Goal: Information Seeking & Learning: Learn about a topic

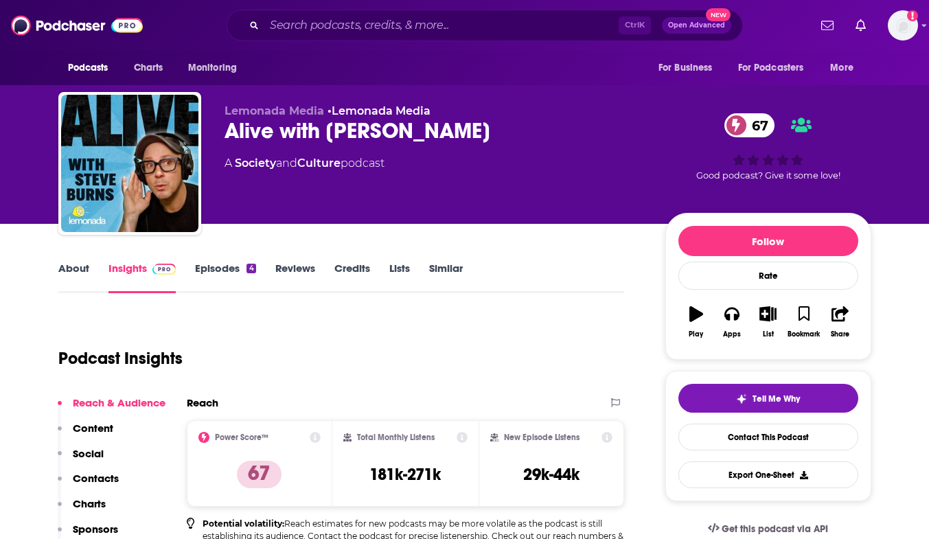
click at [71, 266] on link "About" at bounding box center [73, 278] width 31 height 32
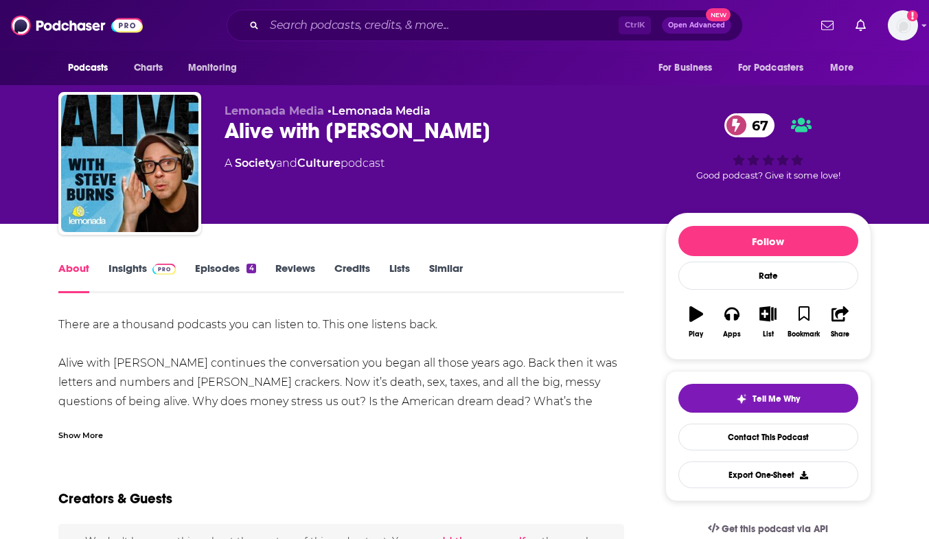
click at [199, 269] on link "Episodes 4" at bounding box center [225, 278] width 60 height 32
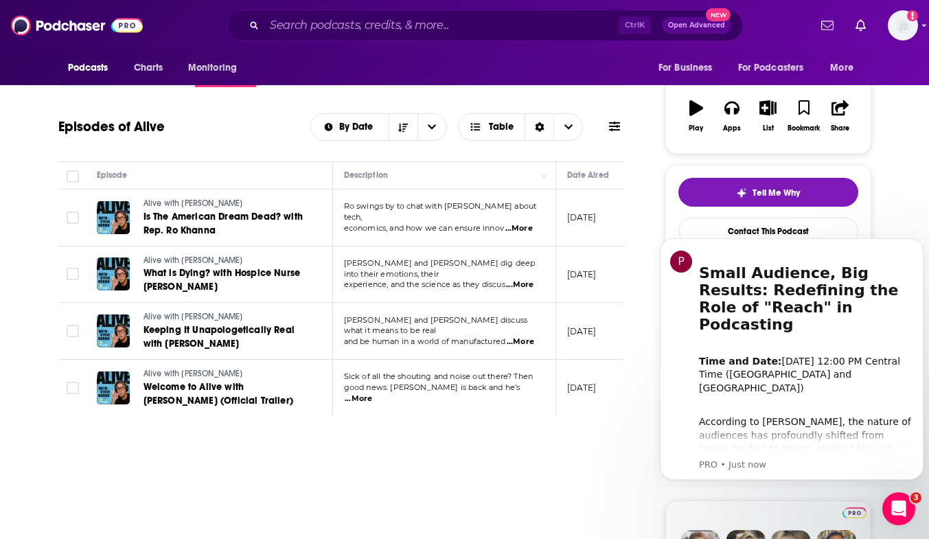
click at [518, 381] on span "Sick of all the shouting and noise out there? Then" at bounding box center [439, 376] width 190 height 10
click at [372, 393] on span "...More" at bounding box center [358, 398] width 27 height 11
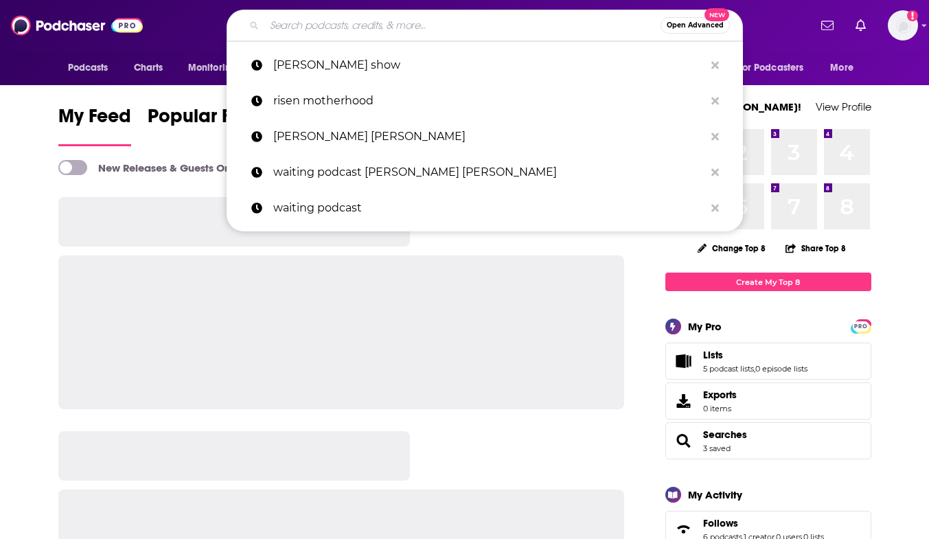
click at [367, 32] on input "Search podcasts, credits, & more..." at bounding box center [462, 25] width 396 height 22
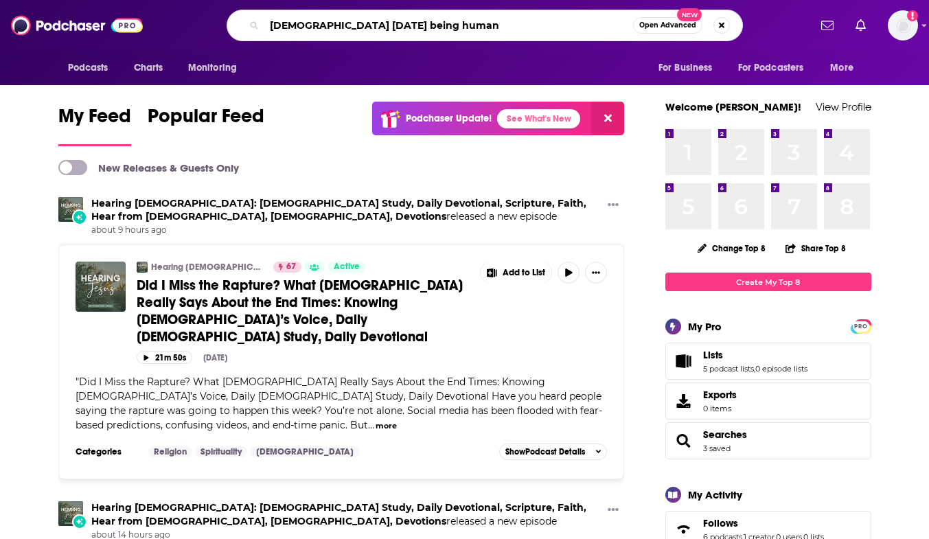
type input "[DEMOGRAPHIC_DATA] [DATE] being human"
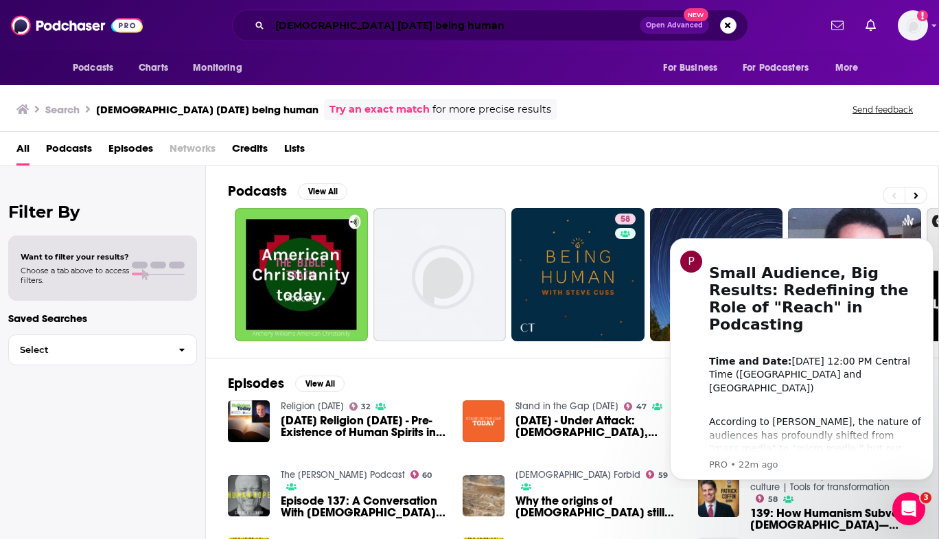
click at [453, 26] on input "[DEMOGRAPHIC_DATA] [DATE] being human" at bounding box center [455, 25] width 370 height 22
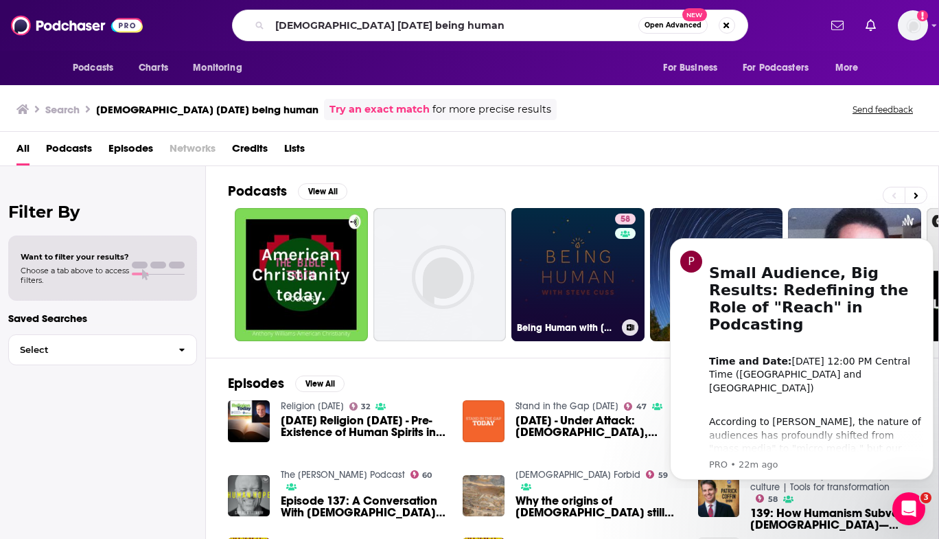
click at [553, 240] on link "58 Being Human with [PERSON_NAME]" at bounding box center [578, 274] width 133 height 133
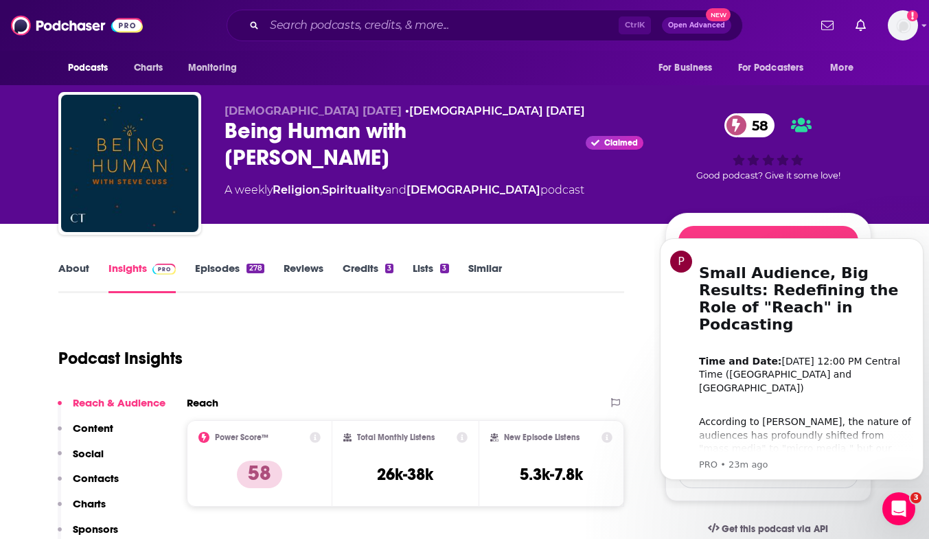
scroll to position [69, 0]
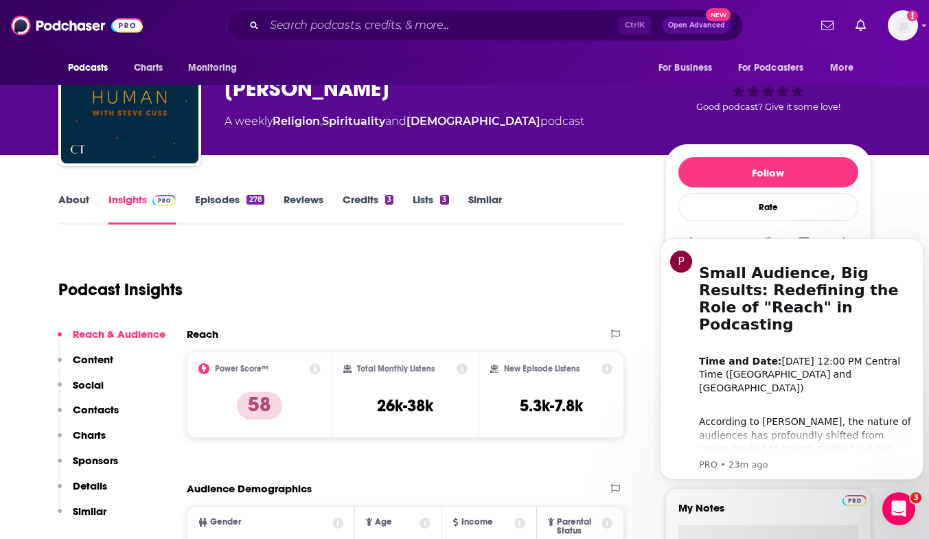
click at [68, 197] on link "About" at bounding box center [73, 209] width 31 height 32
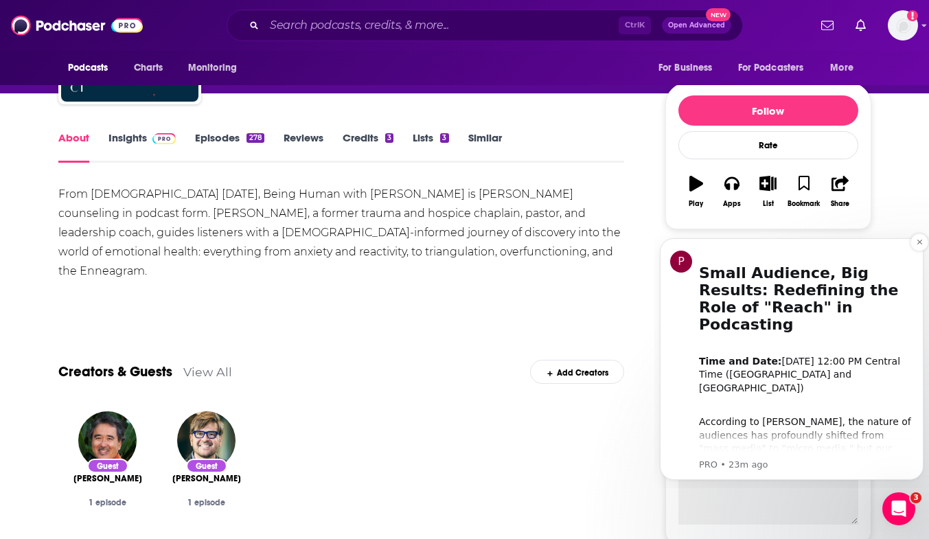
scroll to position [69, 0]
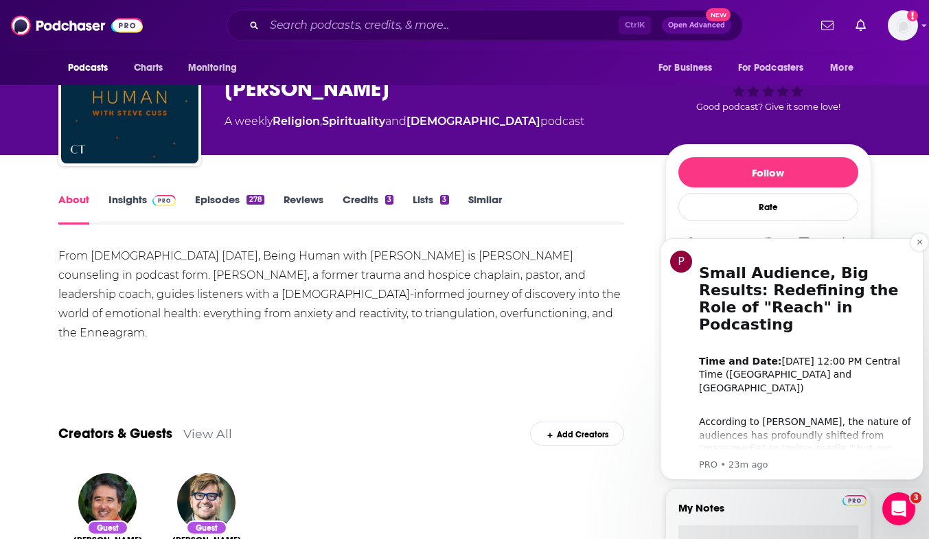
click at [783, 402] on div "According to [PERSON_NAME], the nature of audiences has profoundly shifted from…" at bounding box center [806, 442] width 214 height 81
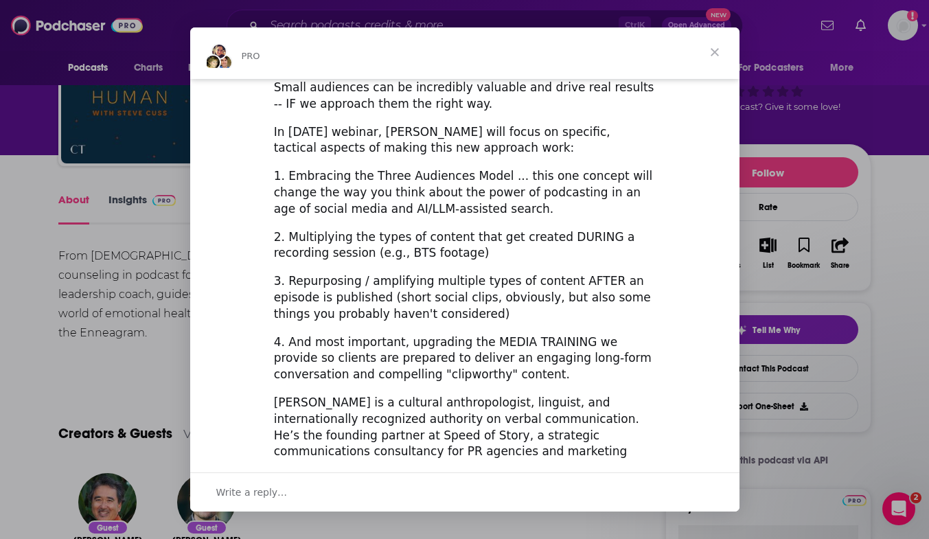
scroll to position [468, 0]
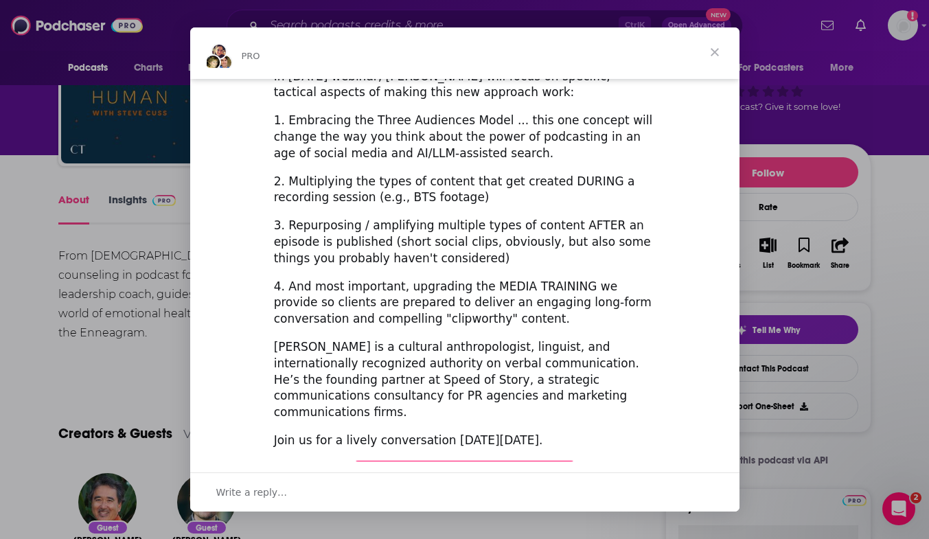
click at [474, 467] on span "Register Here (It's Free!)" at bounding box center [464, 474] width 164 height 14
click at [712, 51] on span "Close" at bounding box center [714, 51] width 49 height 49
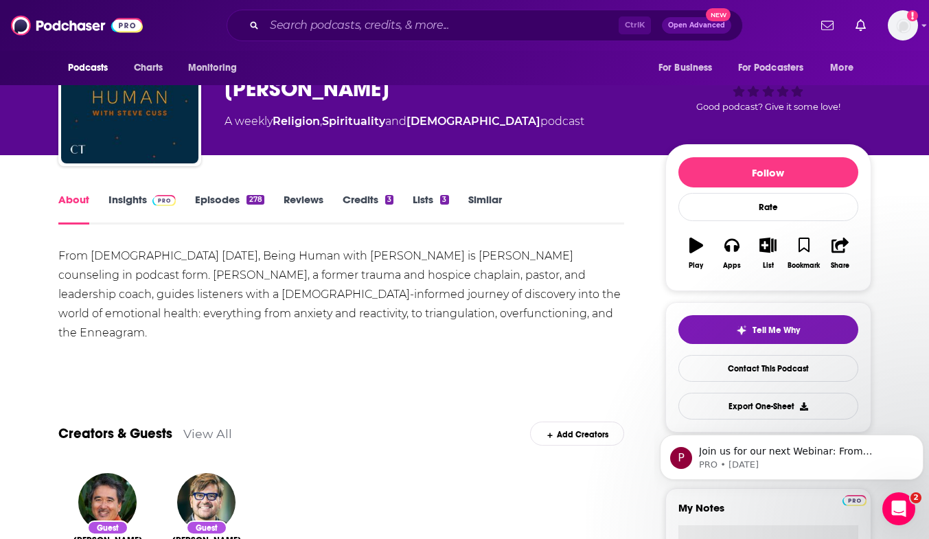
scroll to position [0, 0]
click at [764, 247] on icon "button" at bounding box center [767, 245] width 17 height 15
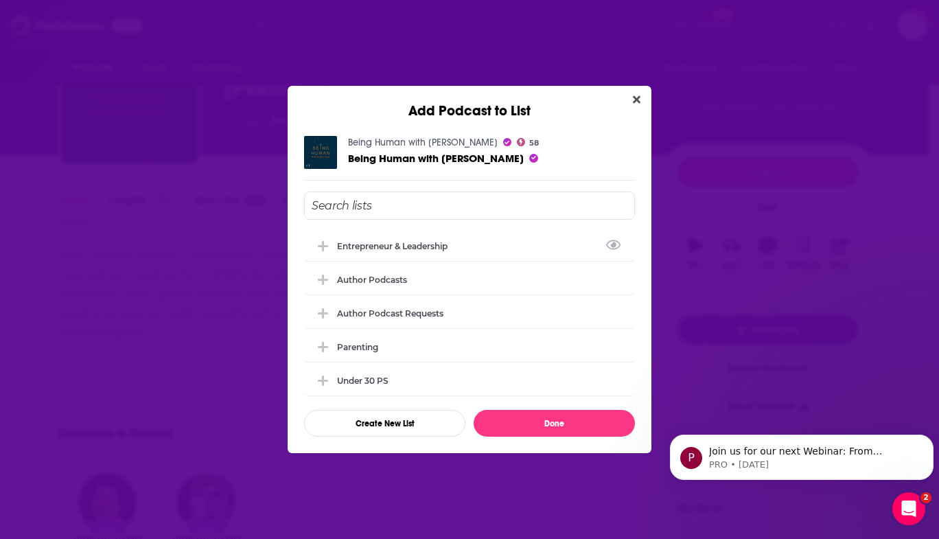
click at [446, 204] on input "Add Podcast To List" at bounding box center [469, 206] width 331 height 28
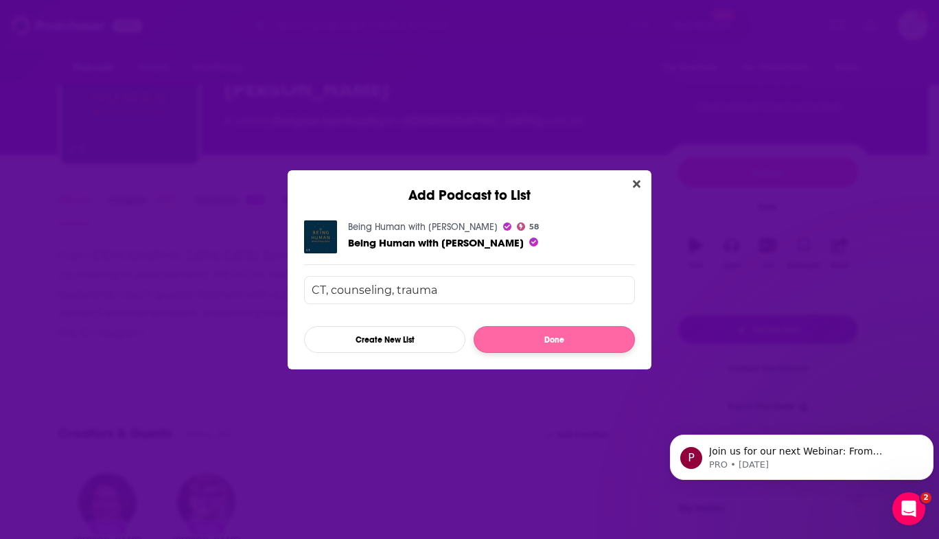
type input "CT, counseling, trauma"
click at [552, 339] on button "Done" at bounding box center [554, 339] width 161 height 27
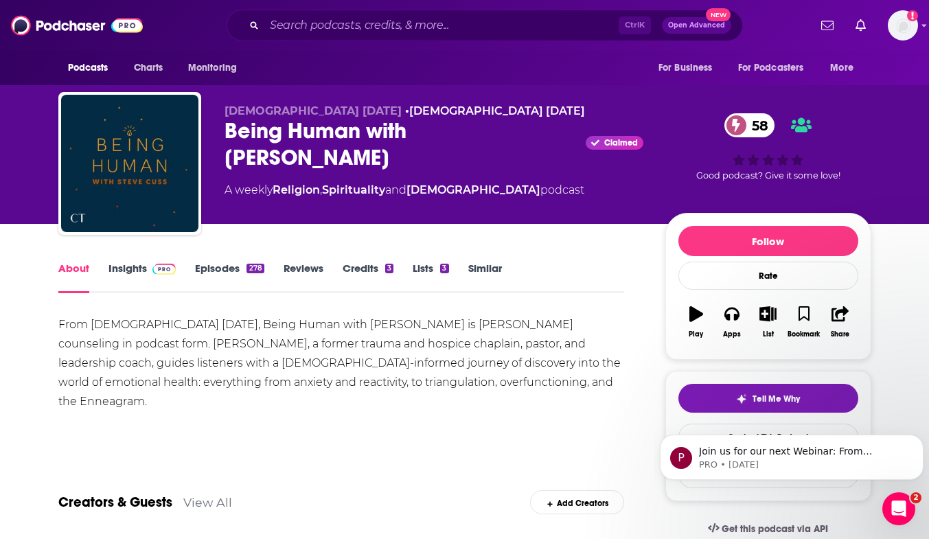
click at [218, 271] on link "Episodes 278" at bounding box center [229, 278] width 69 height 32
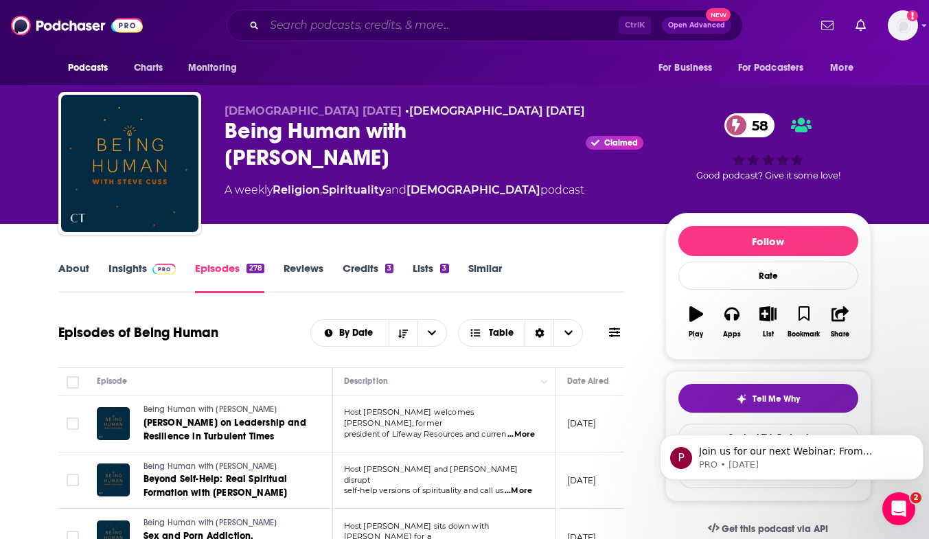
click at [575, 22] on input "Search podcasts, credits, & more..." at bounding box center [441, 25] width 354 height 22
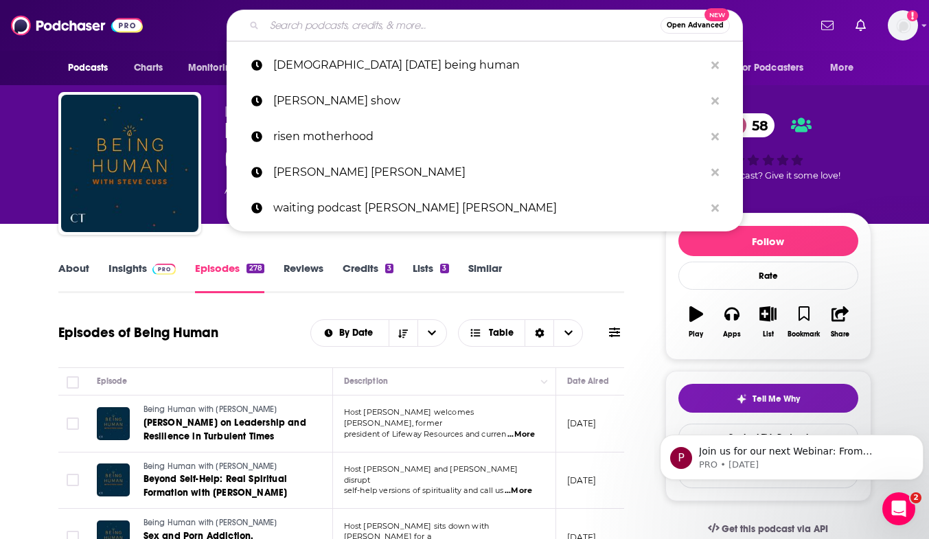
paste input "iHeartRadio’s The [DEMOGRAPHIC_DATA] Habits Podcast"
type input "iHeartRadio’s The [DEMOGRAPHIC_DATA] Habits Podcast"
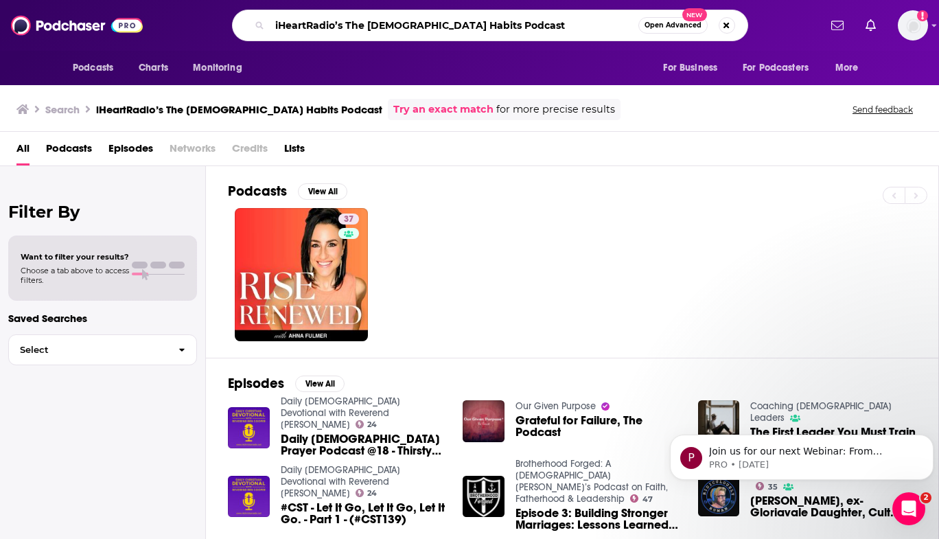
click at [347, 29] on input "iHeartRadio’s The [DEMOGRAPHIC_DATA] Habits Podcast" at bounding box center [454, 25] width 369 height 22
click at [428, 22] on input "The [DEMOGRAPHIC_DATA] Habits Podcast" at bounding box center [454, 25] width 369 height 22
type input "The [DEMOGRAPHIC_DATA] Habits Podcast"
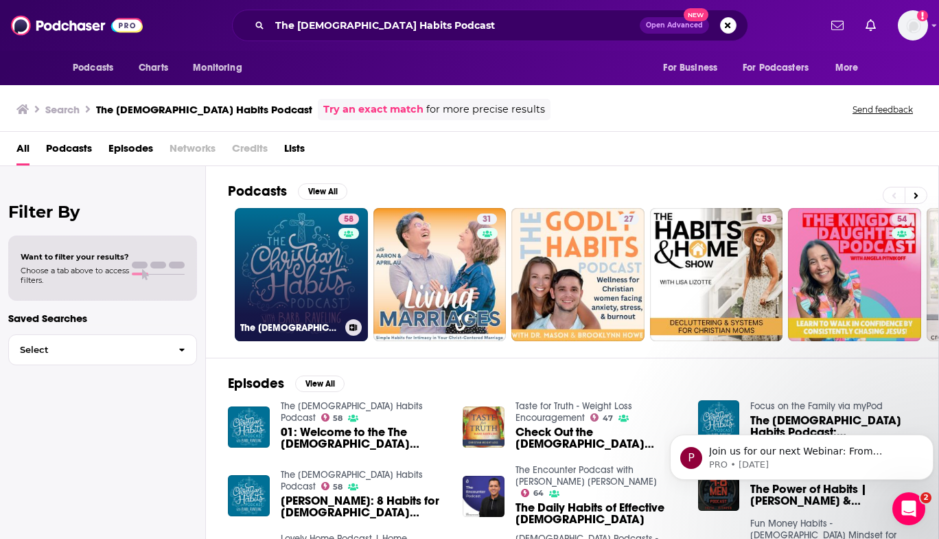
click at [299, 257] on link "58 The [DEMOGRAPHIC_DATA] Habits Podcast" at bounding box center [301, 274] width 133 height 133
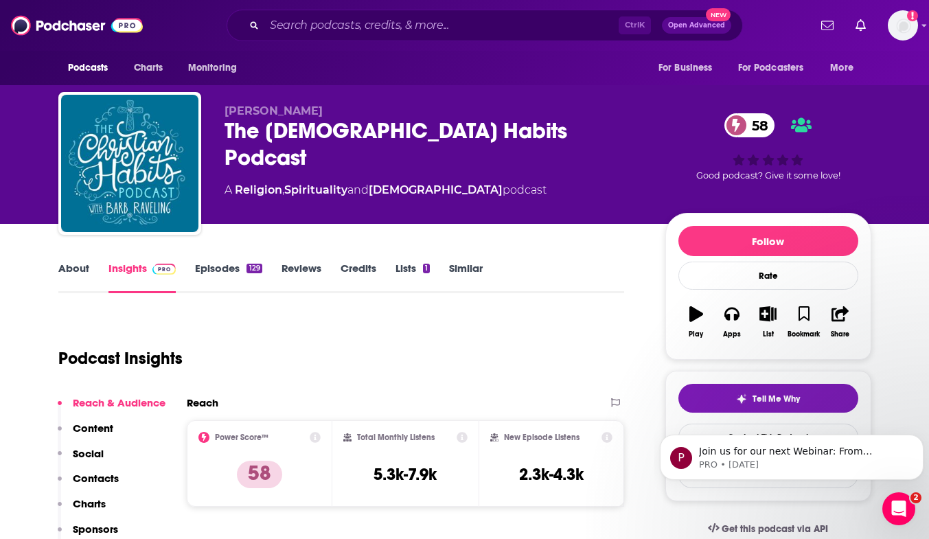
click at [75, 266] on link "About" at bounding box center [73, 278] width 31 height 32
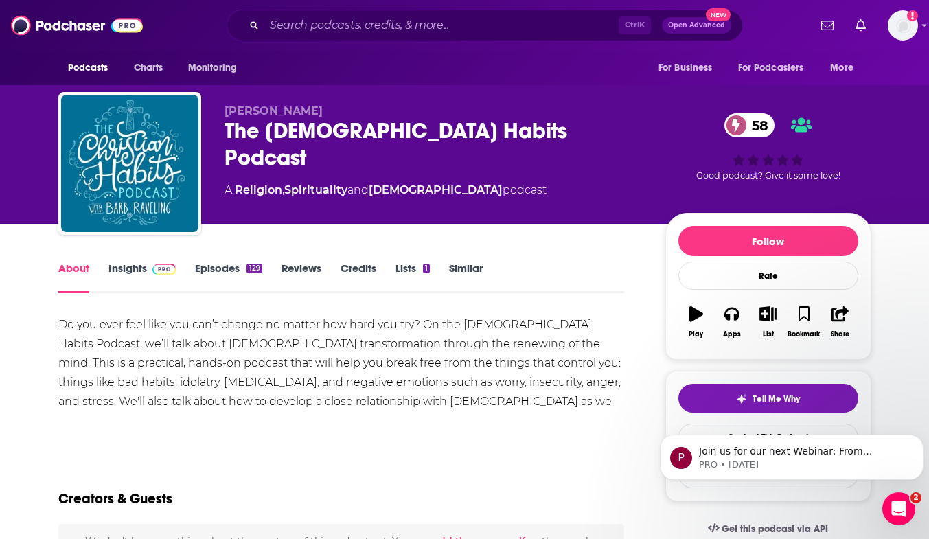
click at [134, 269] on link "Insights" at bounding box center [142, 278] width 68 height 32
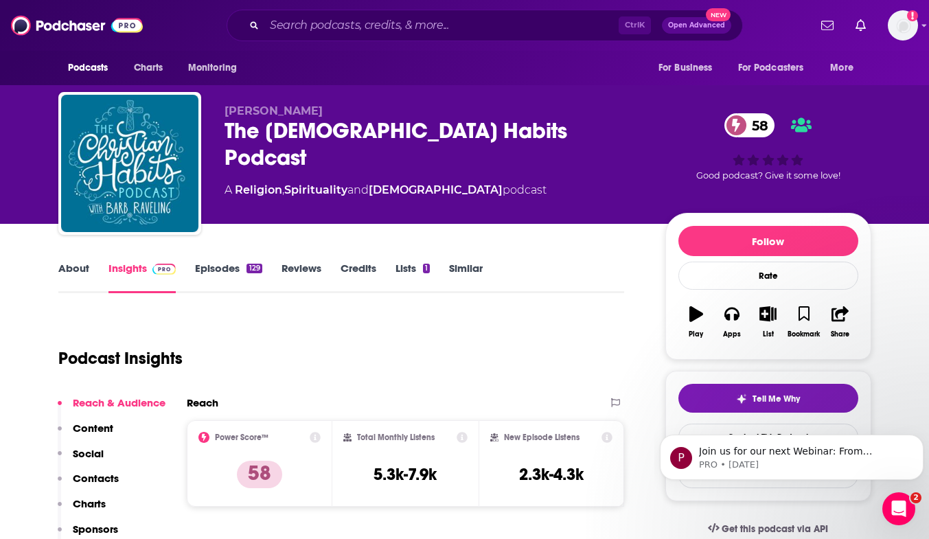
click at [73, 265] on link "About" at bounding box center [73, 278] width 31 height 32
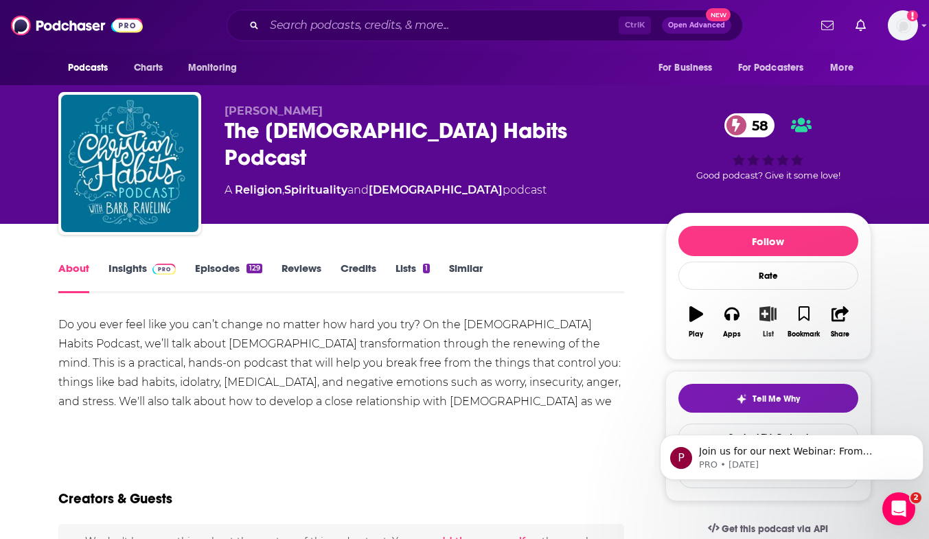
click at [759, 318] on icon "button" at bounding box center [767, 313] width 17 height 15
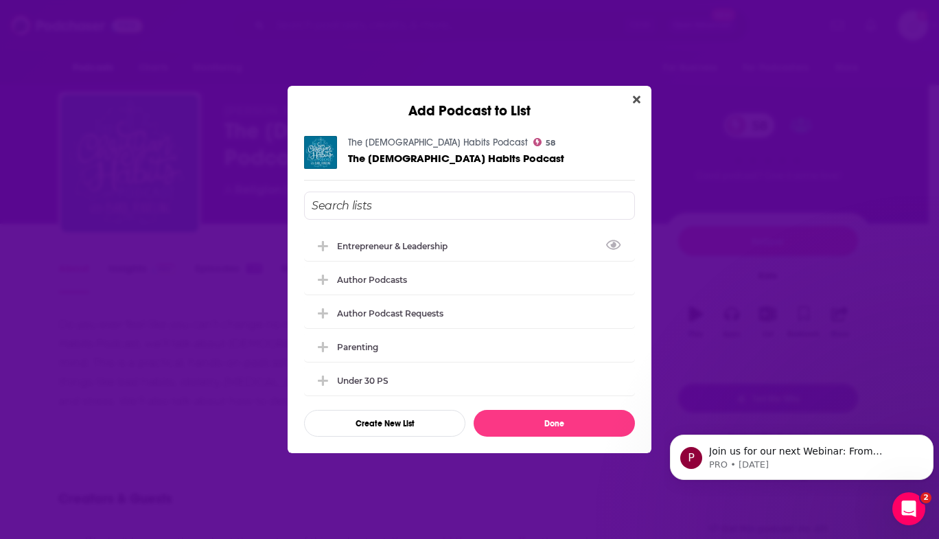
click at [374, 199] on input "Add Podcast To List" at bounding box center [469, 206] width 331 height 28
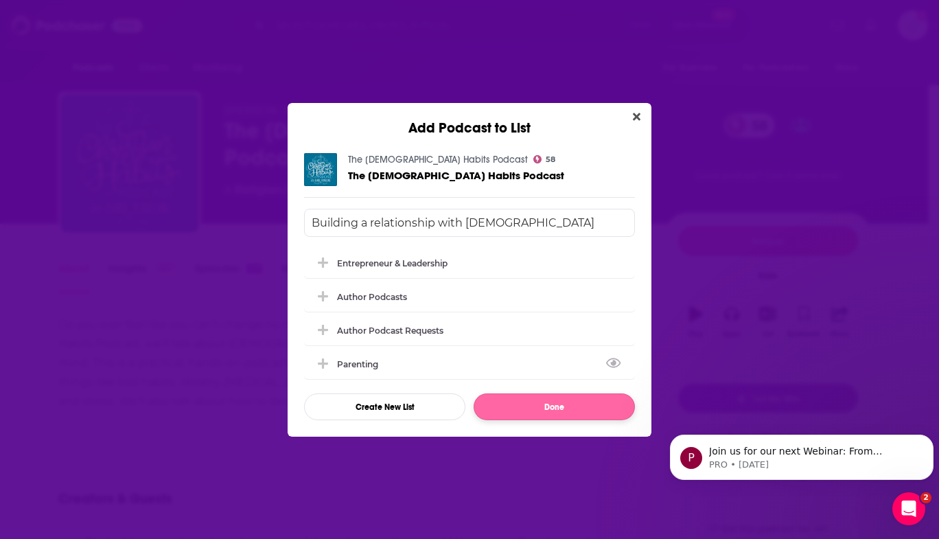
type input "Building a relationship with [DEMOGRAPHIC_DATA]"
click at [497, 404] on button "Done" at bounding box center [554, 406] width 161 height 27
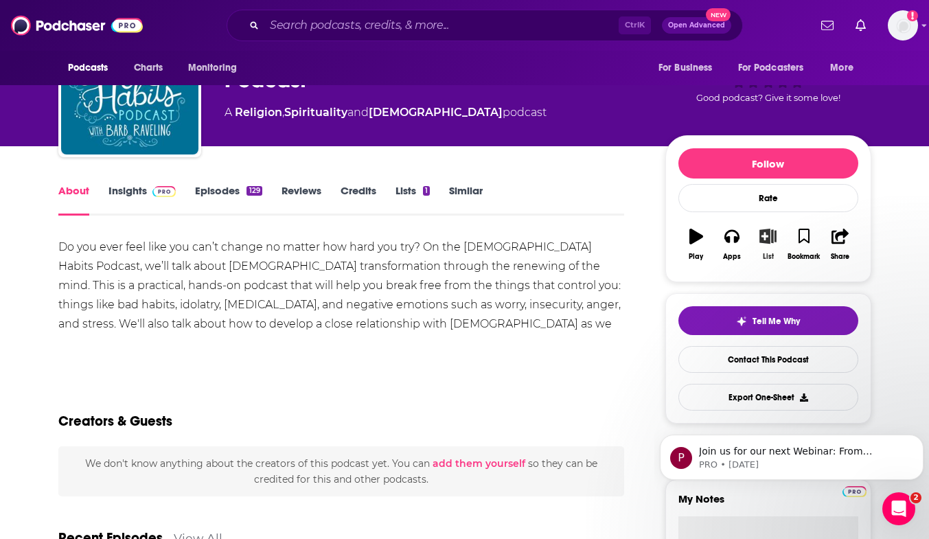
scroll to position [137, 0]
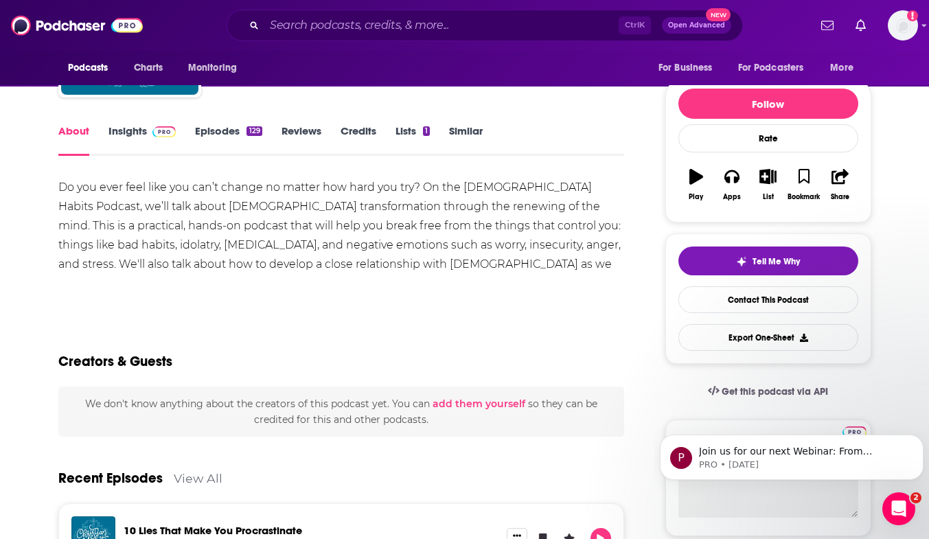
click at [207, 130] on link "Episodes 129" at bounding box center [228, 140] width 67 height 32
